Goal: Find specific page/section: Find specific page/section

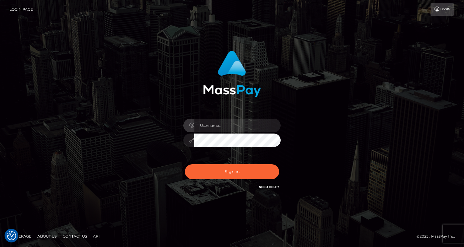
type input "oli.fanvue"
click at [234, 127] on input "text" at bounding box center [237, 126] width 86 height 14
type input "oli.fanvue"
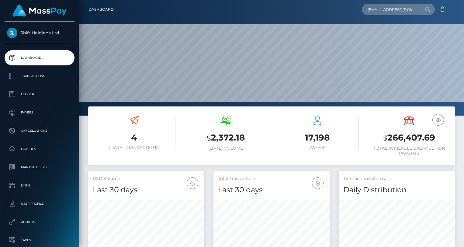
scroll to position [0, 5]
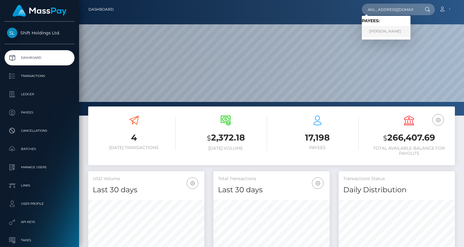
type input "[EMAIL_ADDRESS][DOMAIN_NAME]"
click at [388, 29] on link "KONSTANTINOS ANASTASIADIS" at bounding box center [386, 31] width 49 height 11
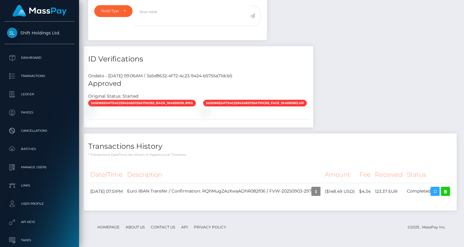
scroll to position [393, 0]
click at [442, 191] on icon at bounding box center [445, 192] width 7 height 8
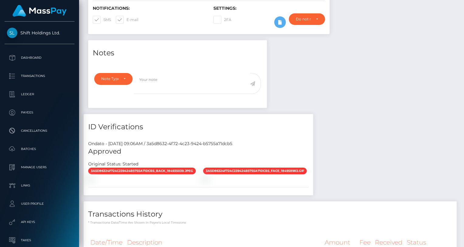
scroll to position [0, 0]
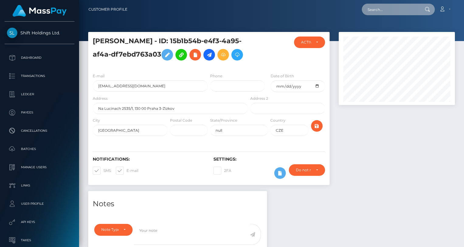
click at [391, 8] on input "text" at bounding box center [390, 10] width 57 height 12
paste input "charliebeaumont3300@gmail.com"
type input "charliebeaumont3300@gmail.com"
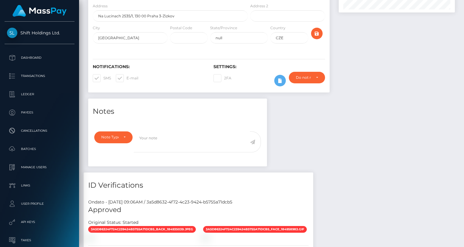
scroll to position [0, 0]
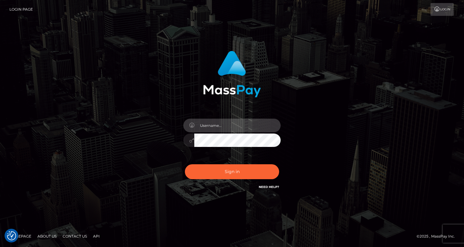
click at [212, 127] on input "text" at bounding box center [237, 126] width 86 height 14
type input "oli.fanvue"
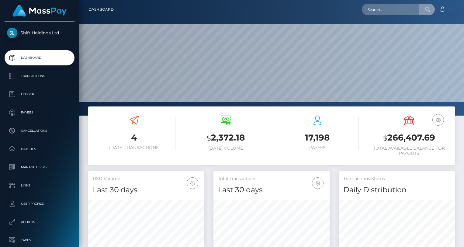
click at [401, 13] on input "text" at bounding box center [390, 10] width 57 height 12
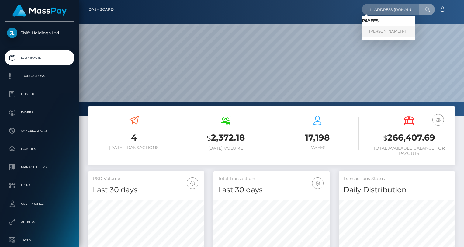
type input "kimikokur212@outlook.com"
click at [387, 32] on link "DANIEL-SORIN PIT" at bounding box center [389, 31] width 54 height 11
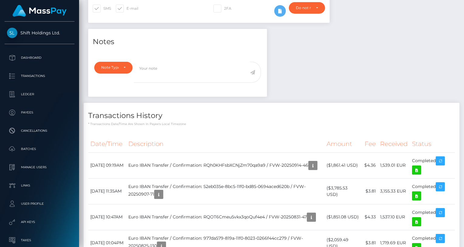
scroll to position [129, 0]
